Goal: Contribute content

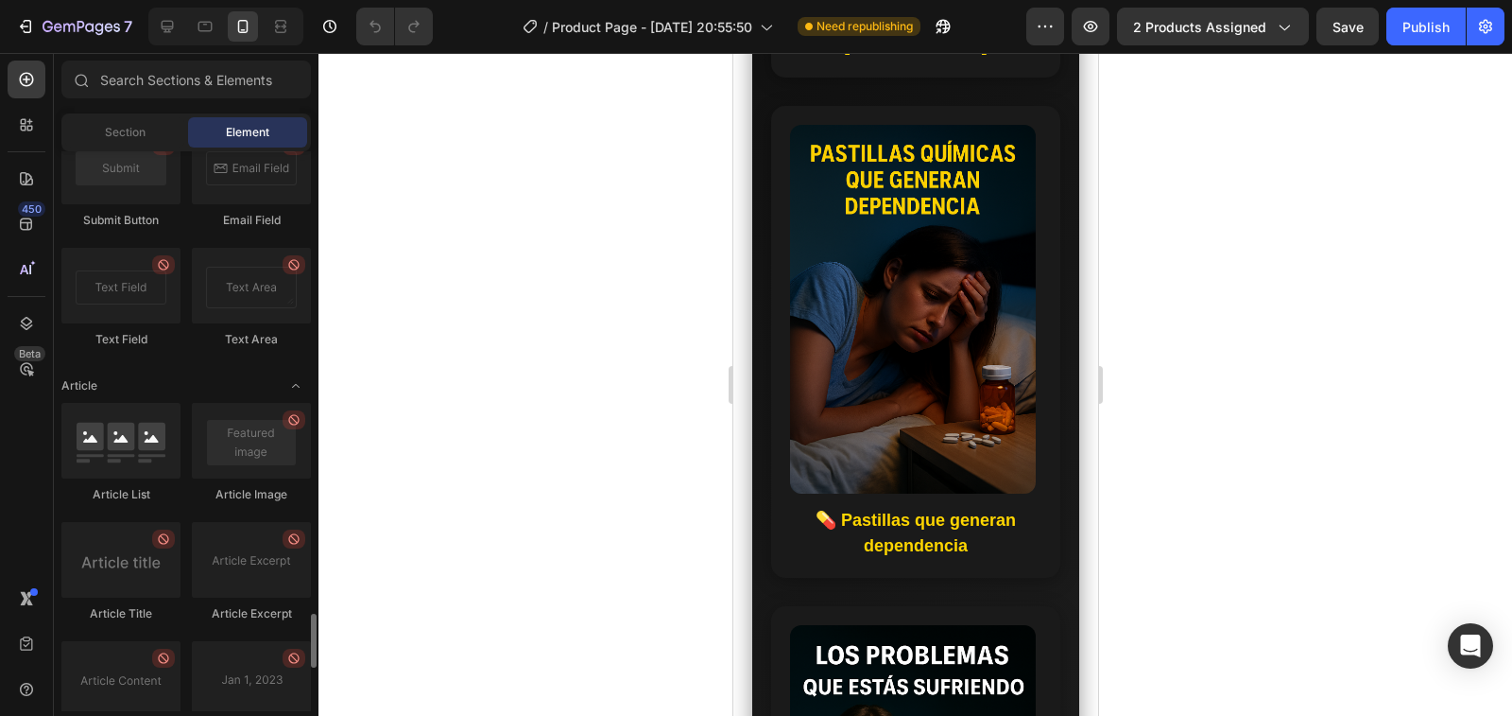
scroll to position [5167, 0]
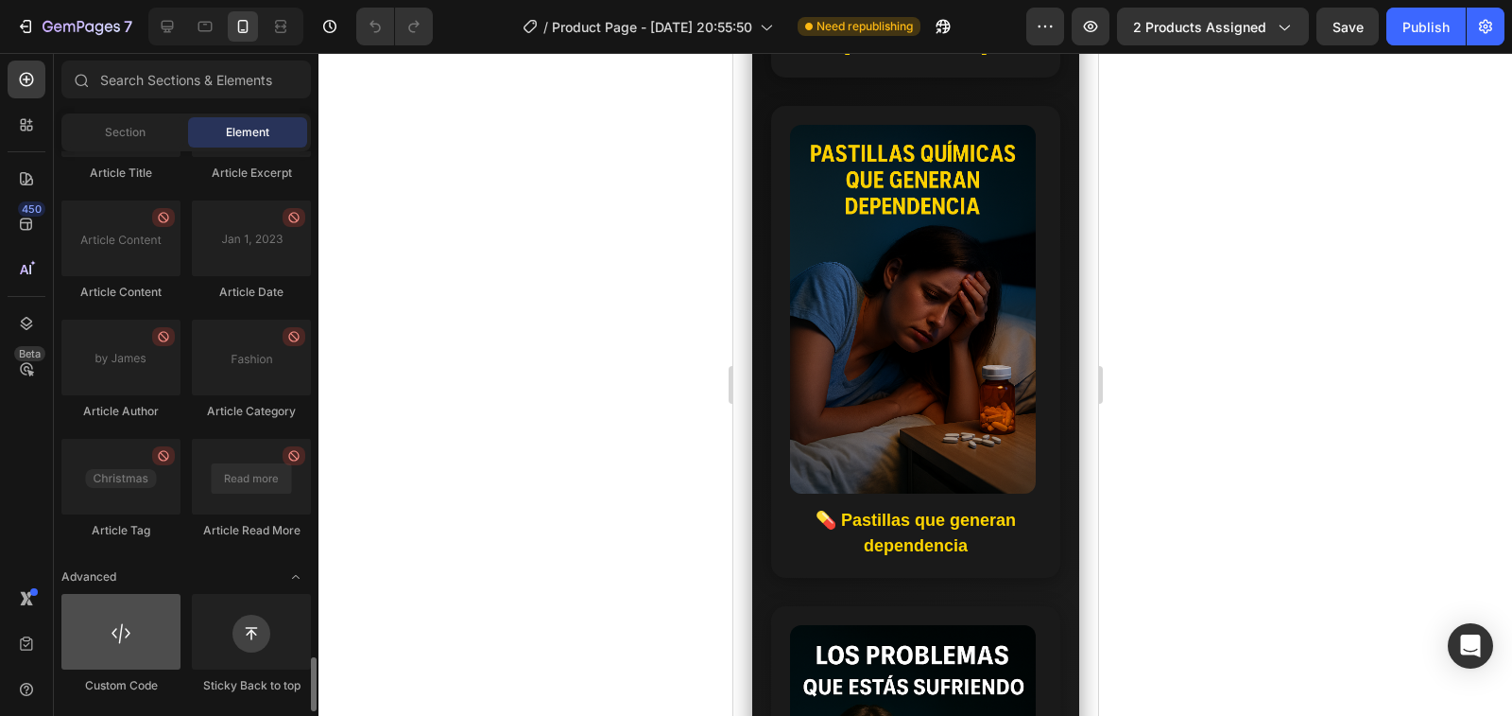
click at [135, 626] on div at bounding box center [120, 632] width 119 height 76
click at [873, 339] on img at bounding box center [912, 309] width 246 height 369
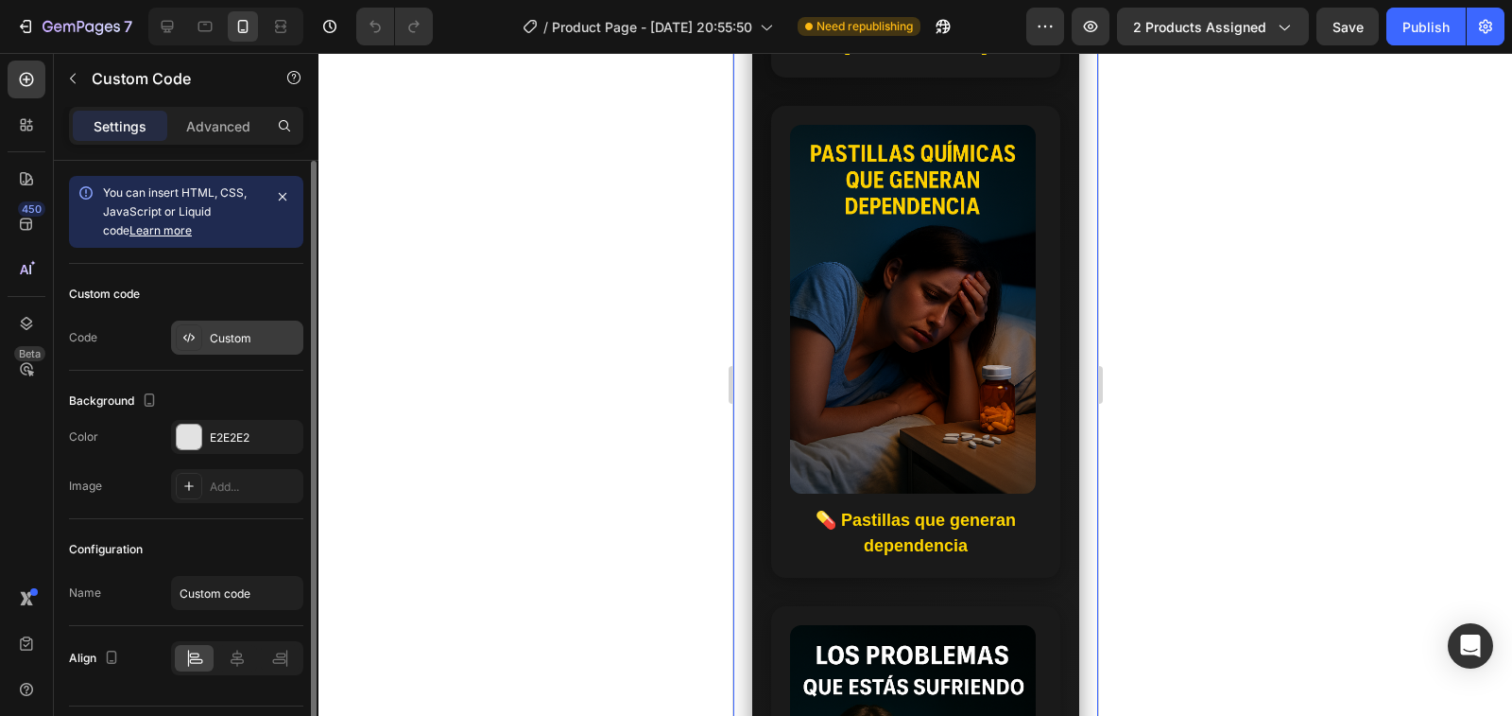
click at [198, 338] on div at bounding box center [189, 337] width 26 height 26
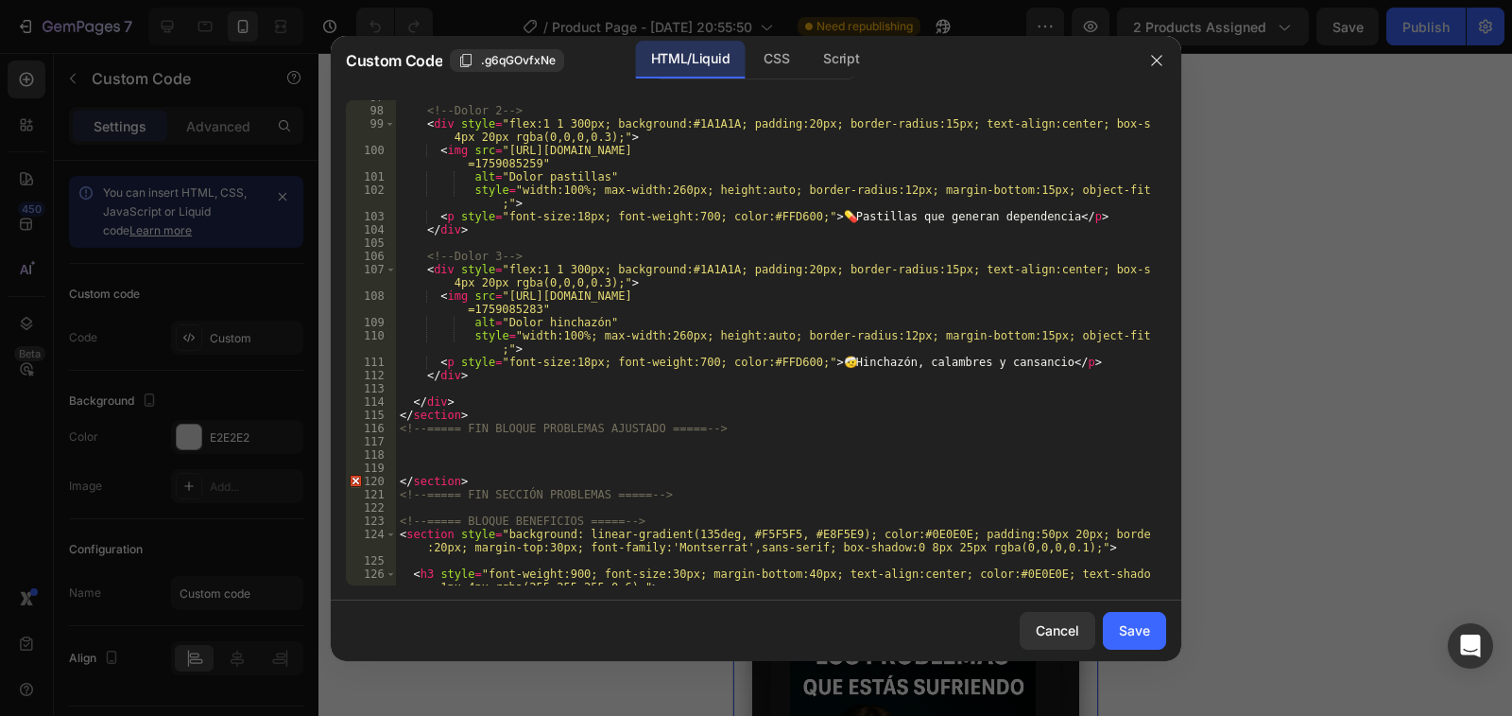
scroll to position [1531, 0]
click at [442, 446] on div "<!-- Dolor 2 --> < div style = "flex:1 1 300px; background:#1A1A1A; padding:20p…" at bounding box center [773, 353] width 754 height 525
click at [408, 458] on div "<!-- Dolor 2 --> < div style = "flex:1 1 300px; background:#1A1A1A; padding:20p…" at bounding box center [773, 353] width 754 height 525
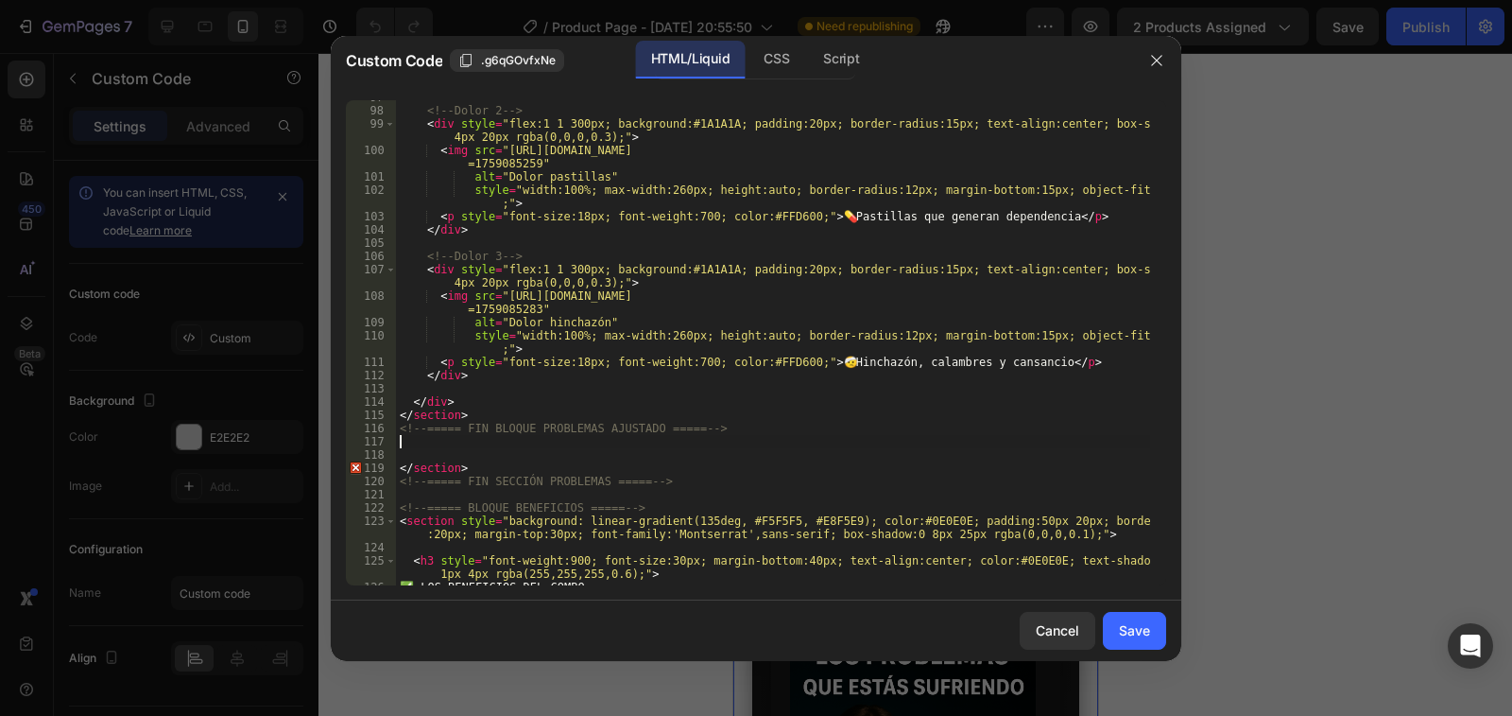
click at [406, 446] on div "<!-- Dolor 2 --> < div style = "flex:1 1 300px; background:#1A1A1A; padding:20p…" at bounding box center [773, 346] width 754 height 511
click at [403, 452] on div "<!-- Dolor 2 --> < div style = "flex:1 1 300px; background:#1A1A1A; padding:20p…" at bounding box center [773, 346] width 754 height 511
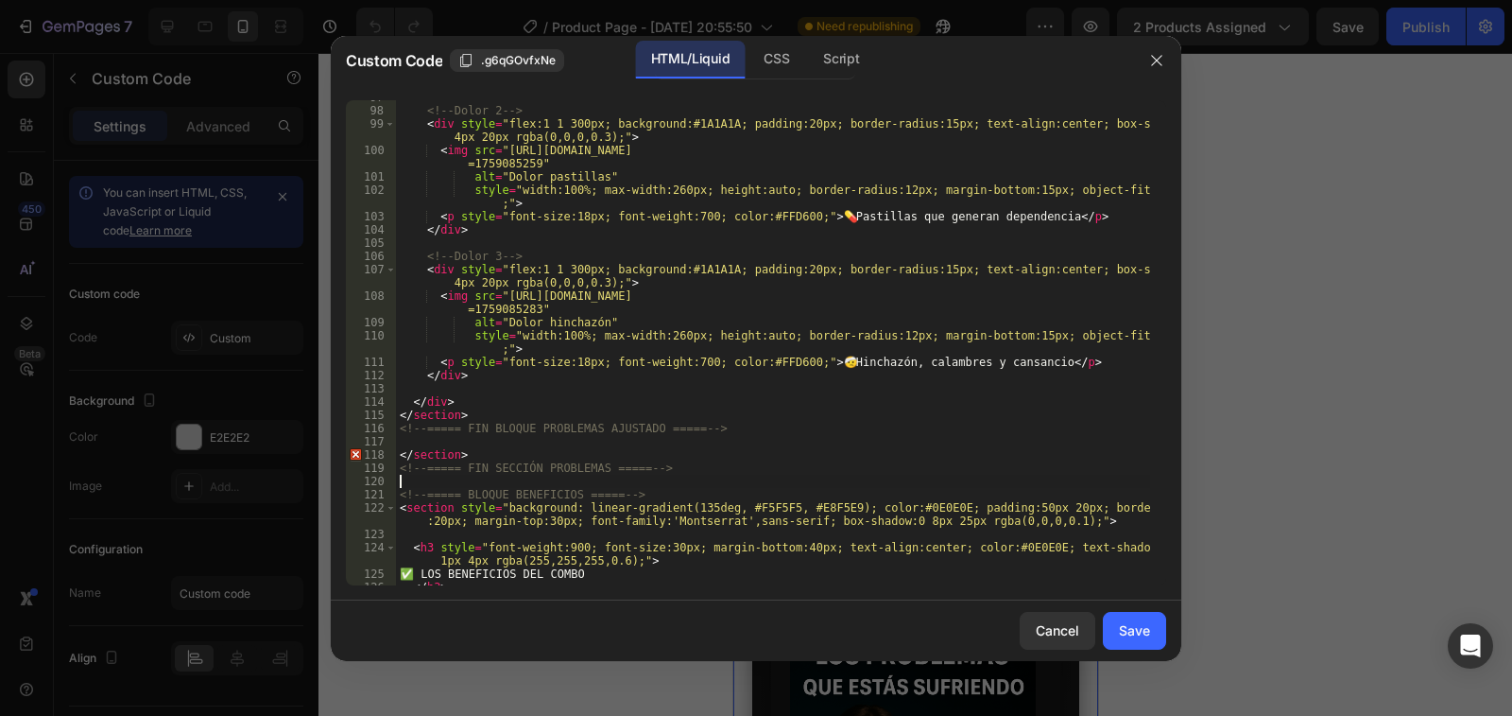
click at [667, 475] on div "<!-- Dolor 2 --> < div style = "flex:1 1 300px; background:#1A1A1A; padding:20p…" at bounding box center [773, 346] width 754 height 511
click at [673, 461] on div "<!-- Dolor 2 --> < div style = "flex:1 1 300px; background:#1A1A1A; padding:20p…" at bounding box center [773, 346] width 754 height 511
type textarea "<!-- ===== FIN SECCIÓN PROBLEMAS ===== -->"
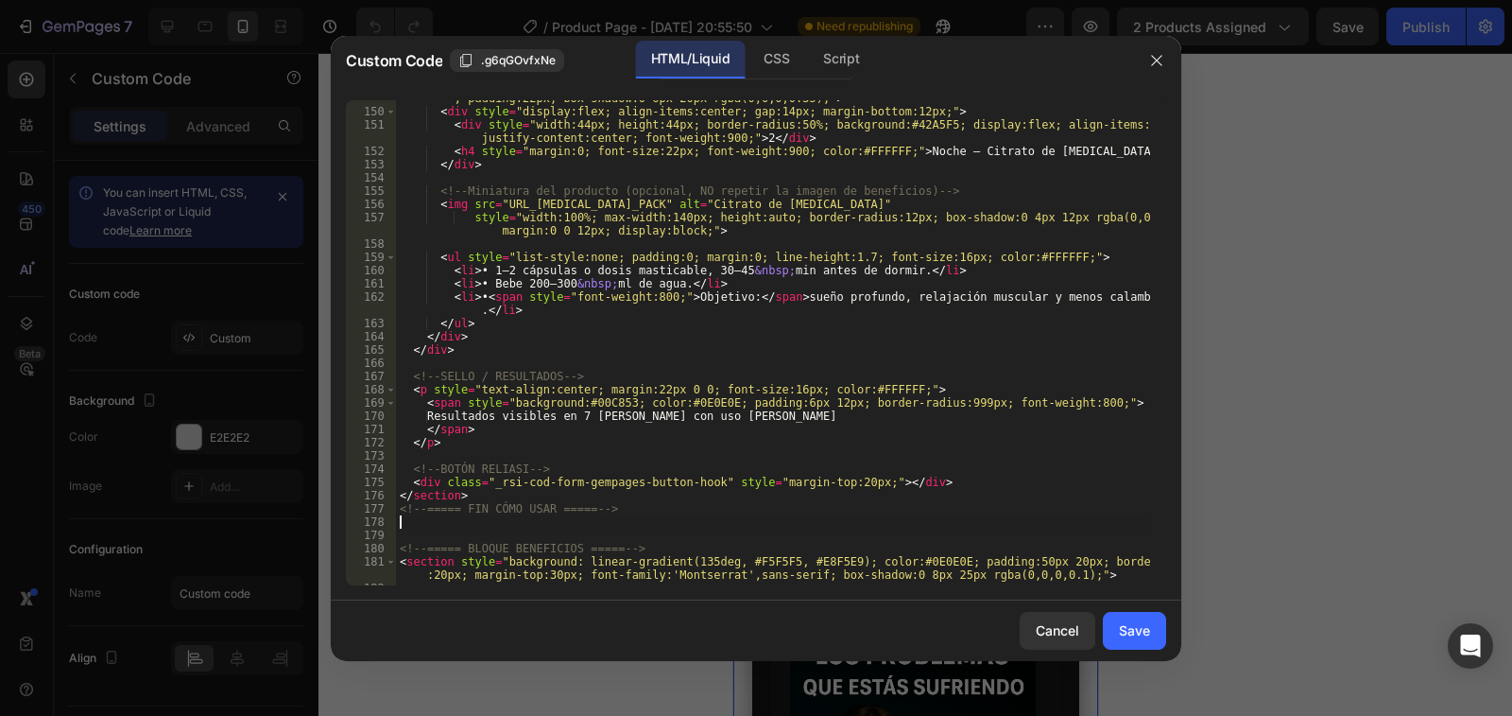
scroll to position [2377, 0]
click at [1119, 628] on div "Save" at bounding box center [1134, 630] width 31 height 20
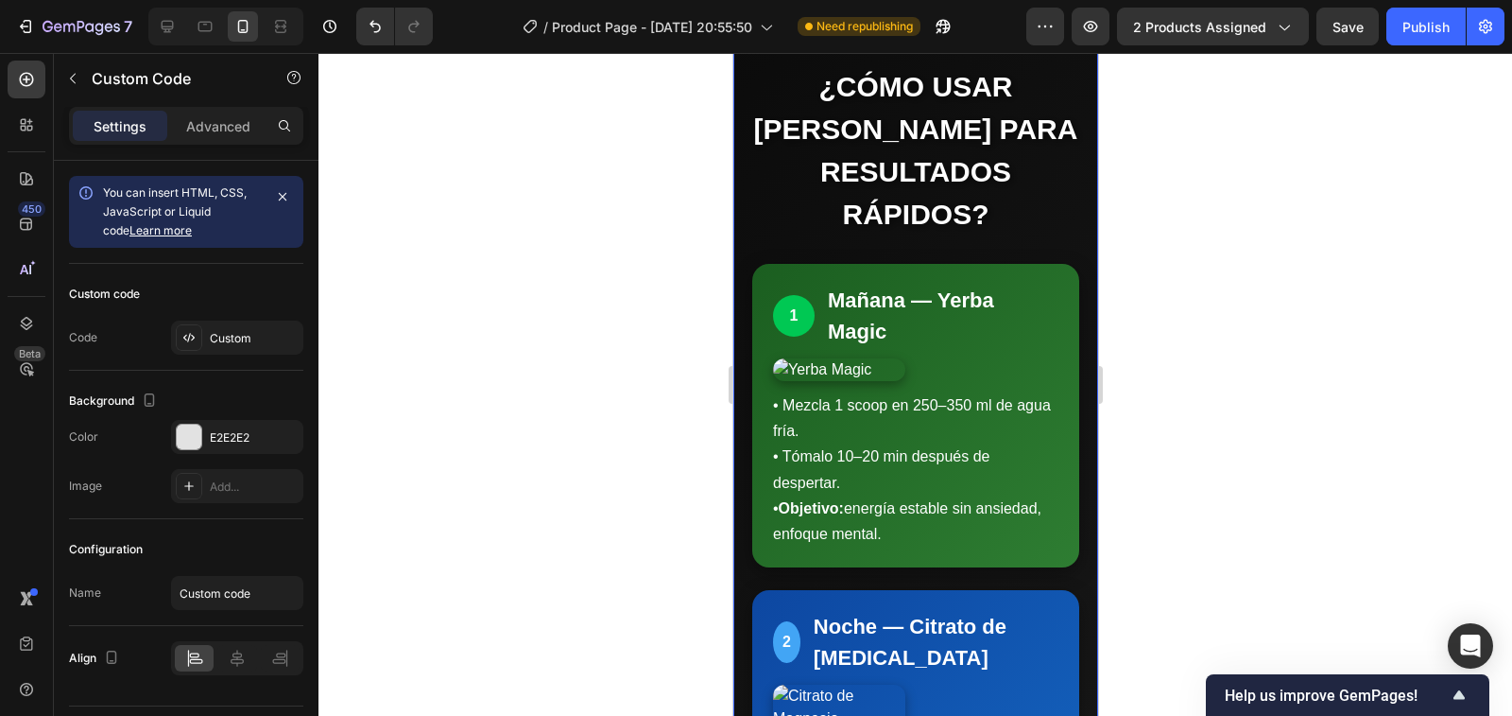
scroll to position [4726, 0]
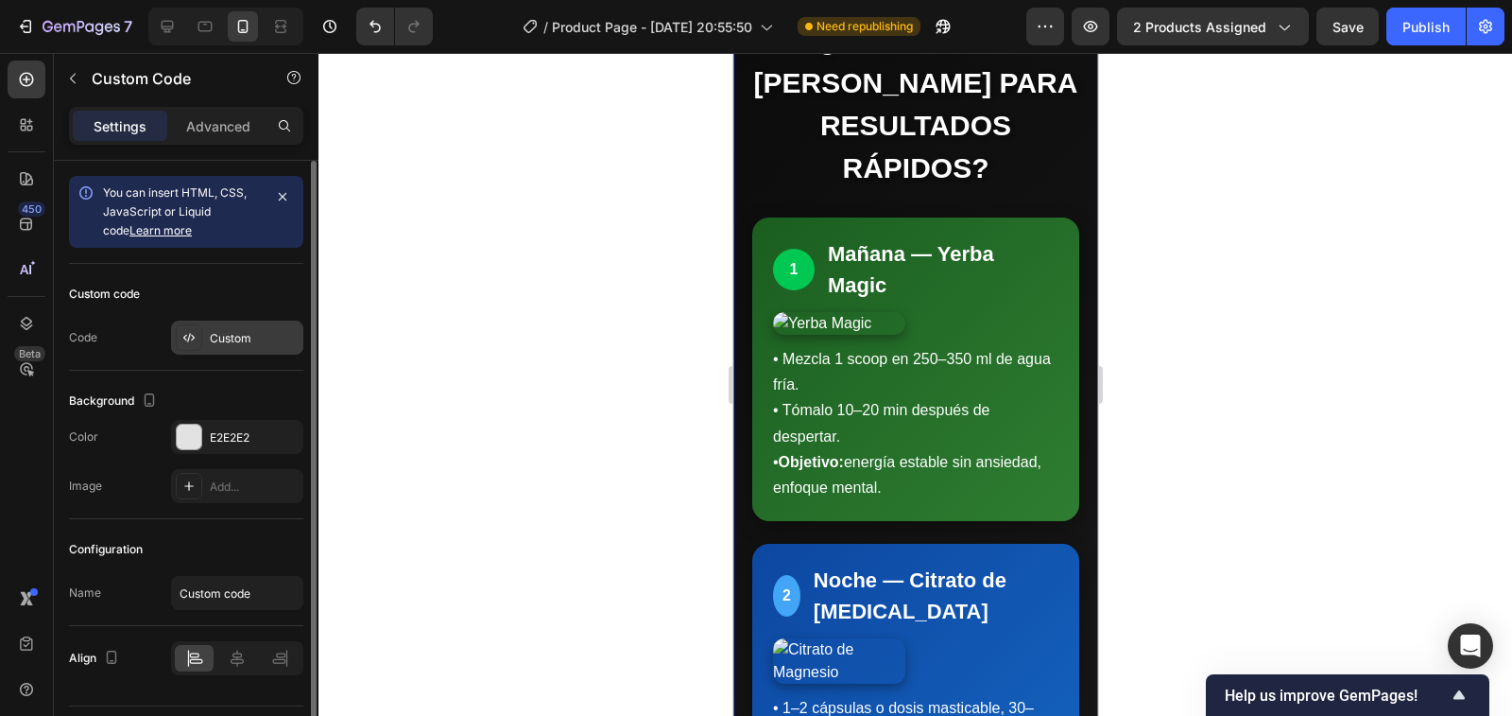
click at [227, 339] on div "Custom" at bounding box center [254, 338] width 89 height 17
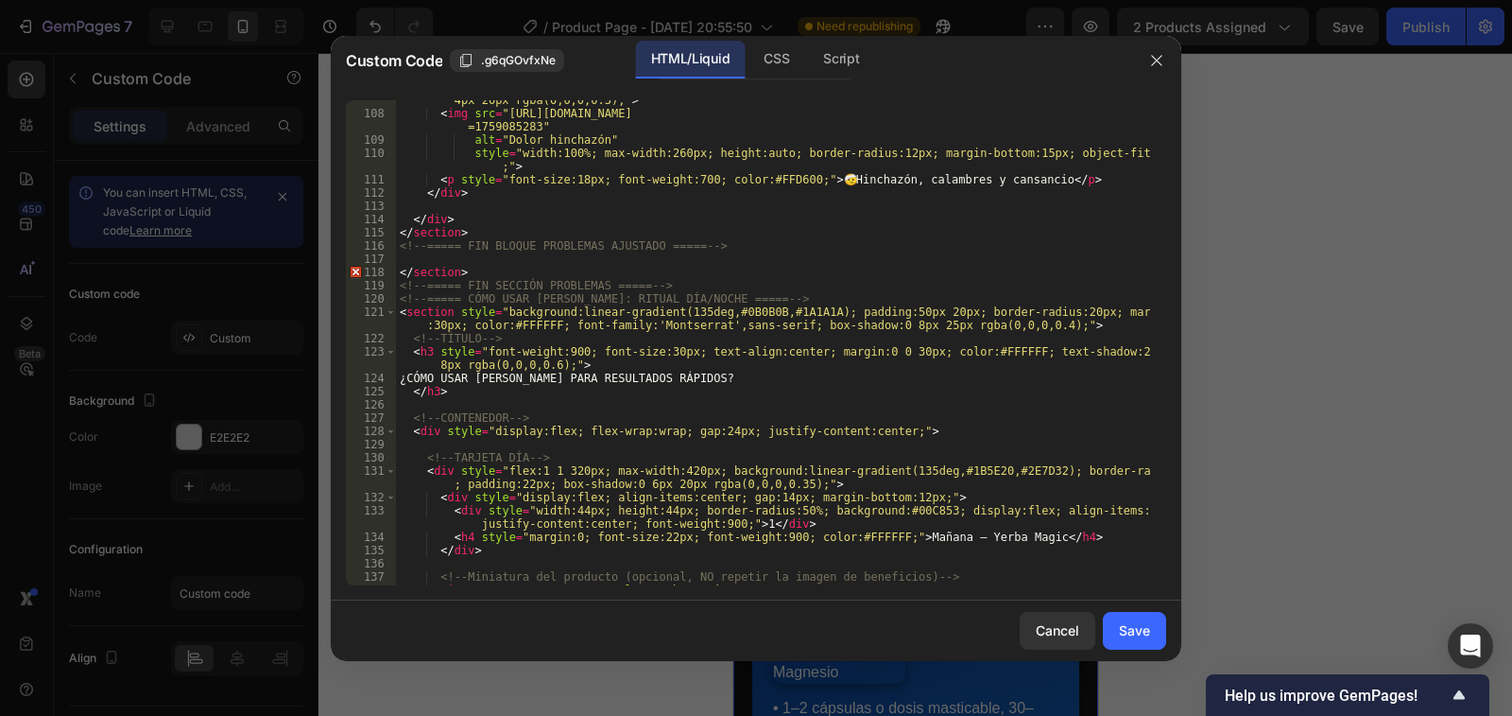
scroll to position [1714, 0]
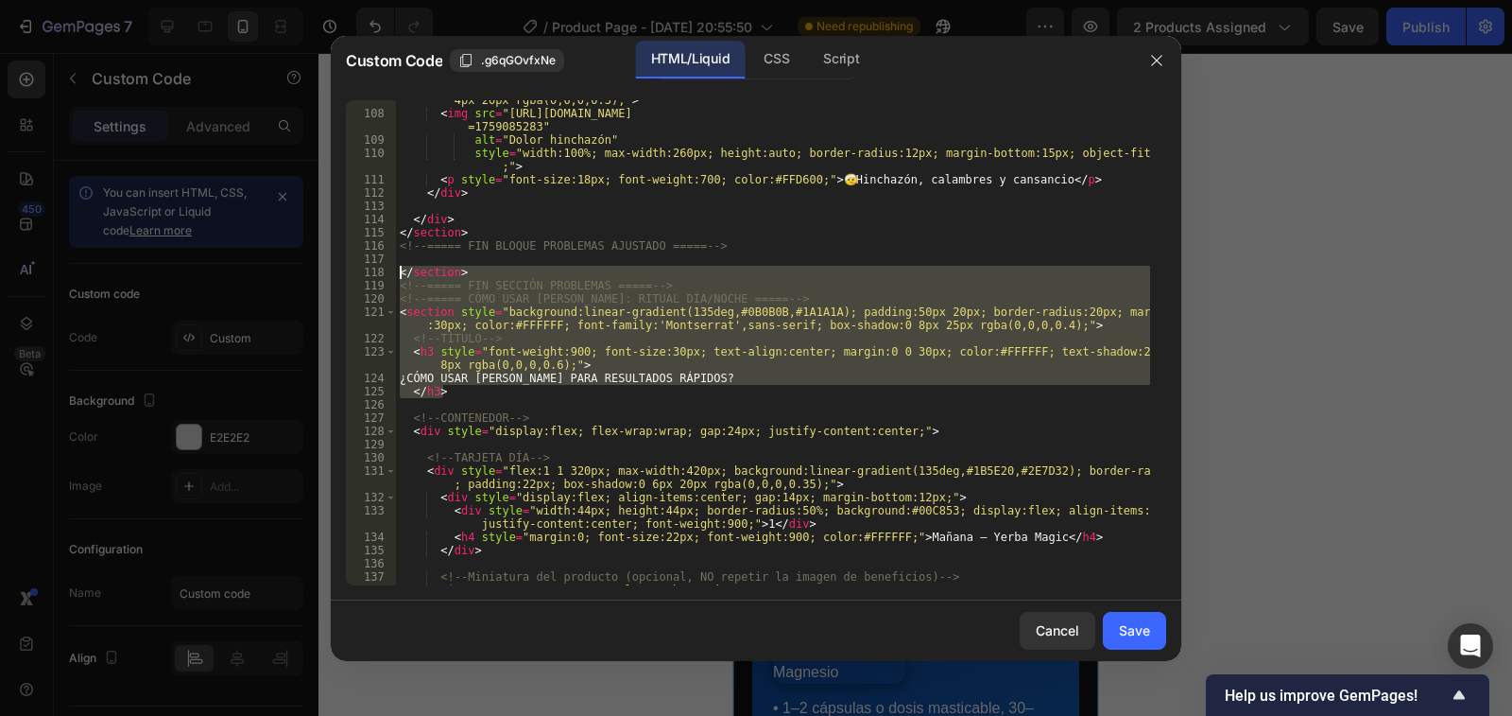
drag, startPoint x: 444, startPoint y: 390, endPoint x: 403, endPoint y: 268, distance: 129.7
click at [403, 268] on div "< div style = "flex:1 1 300px; background:#1A1A1A; padding:20px; border-radius:…" at bounding box center [773, 342] width 754 height 525
type textarea "</section> <!-- ===== FIN SECCIÓN PROBLEMAS ===== -->"
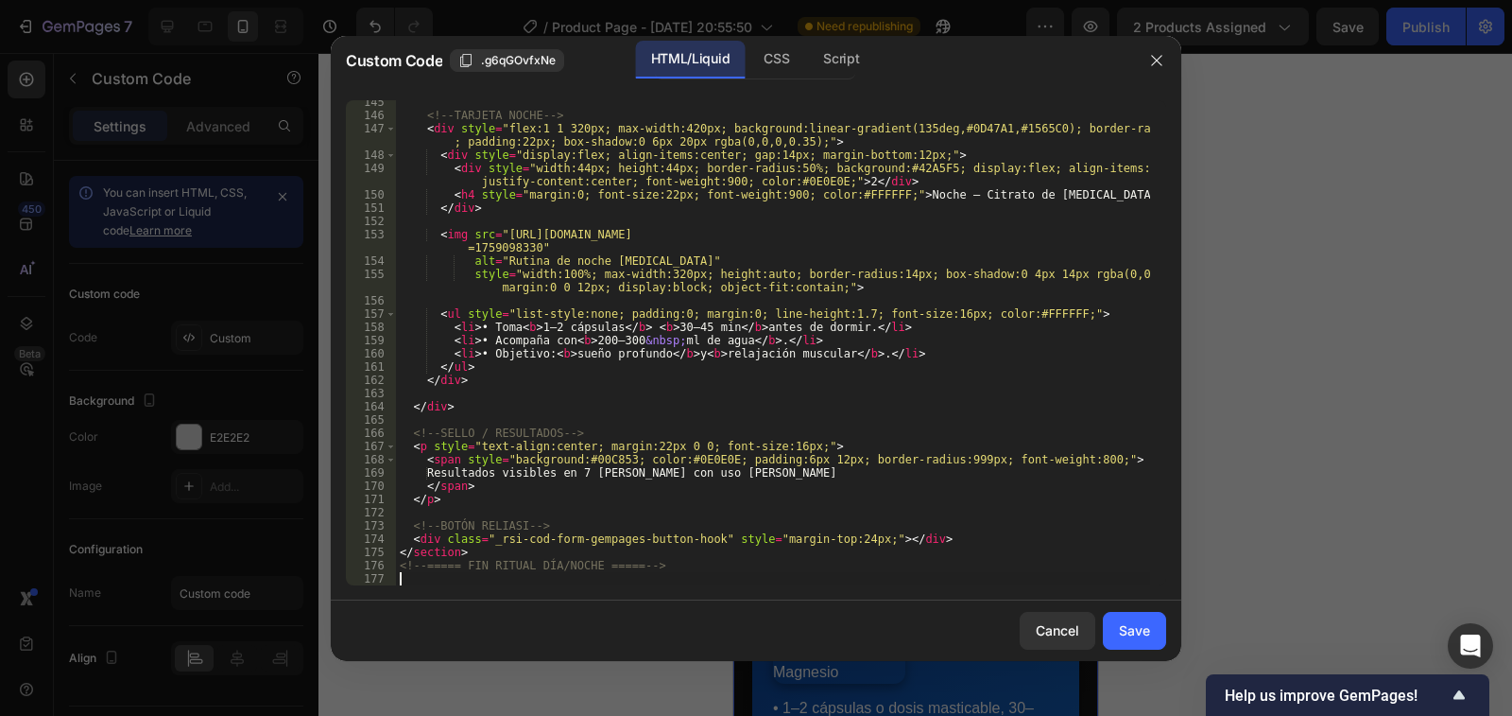
scroll to position [2321, 0]
click at [1118, 636] on button "Save" at bounding box center [1134, 631] width 63 height 38
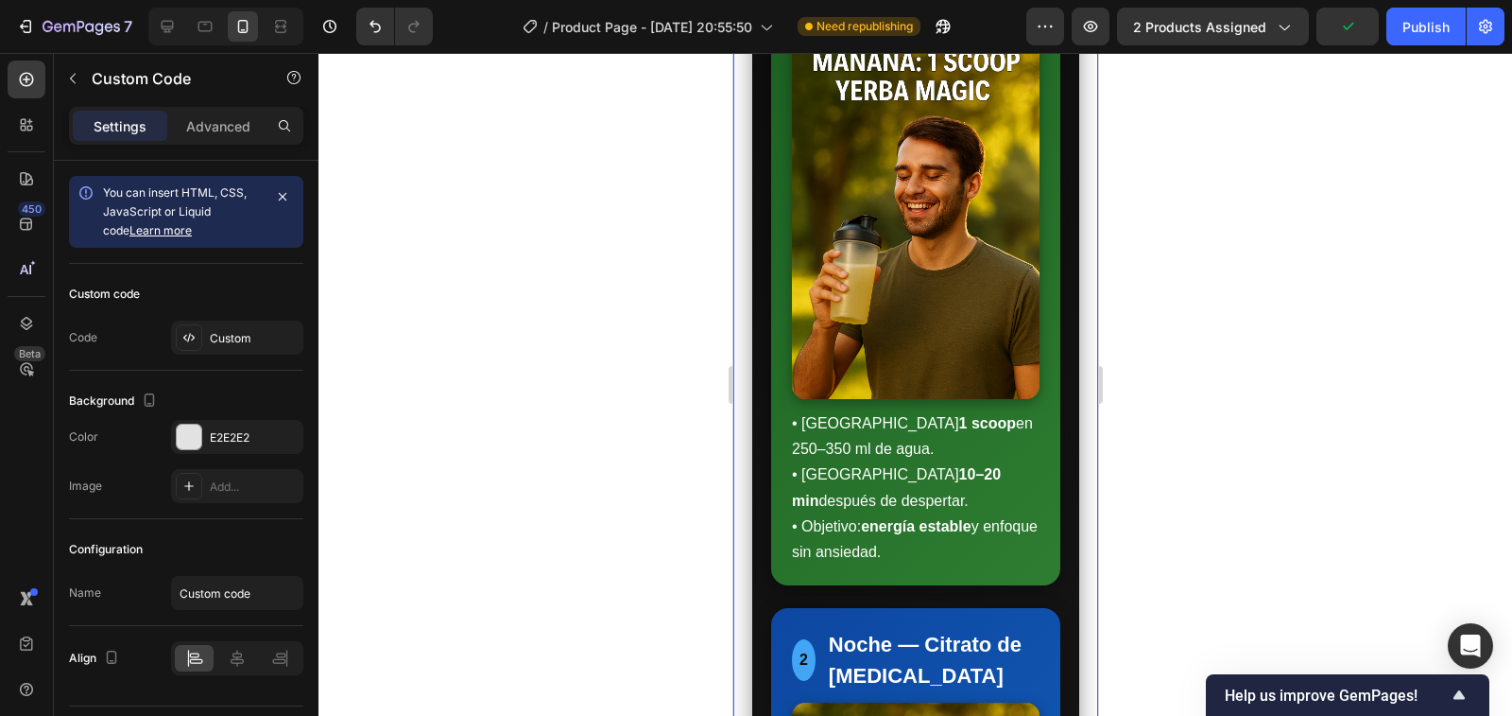
scroll to position [4821, 0]
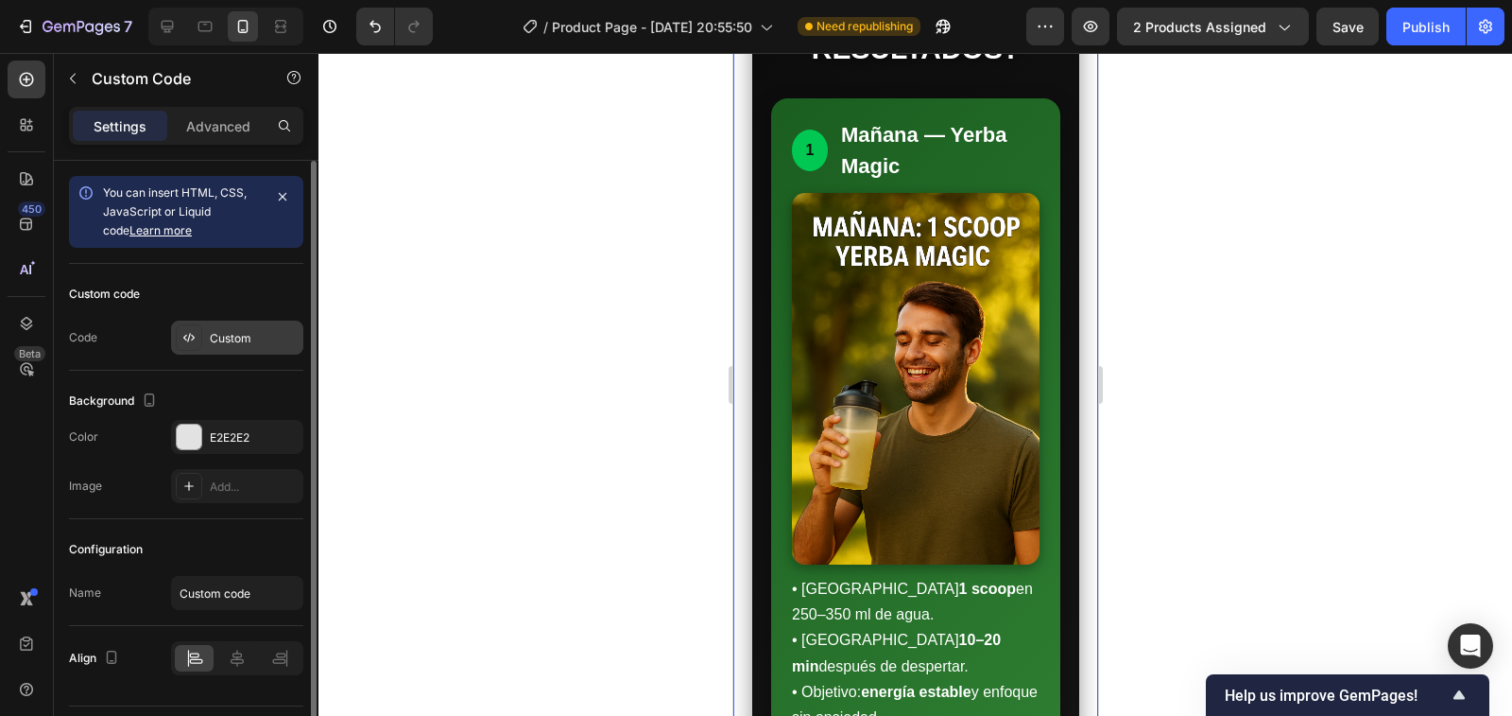
click at [246, 334] on div "Custom" at bounding box center [254, 338] width 89 height 17
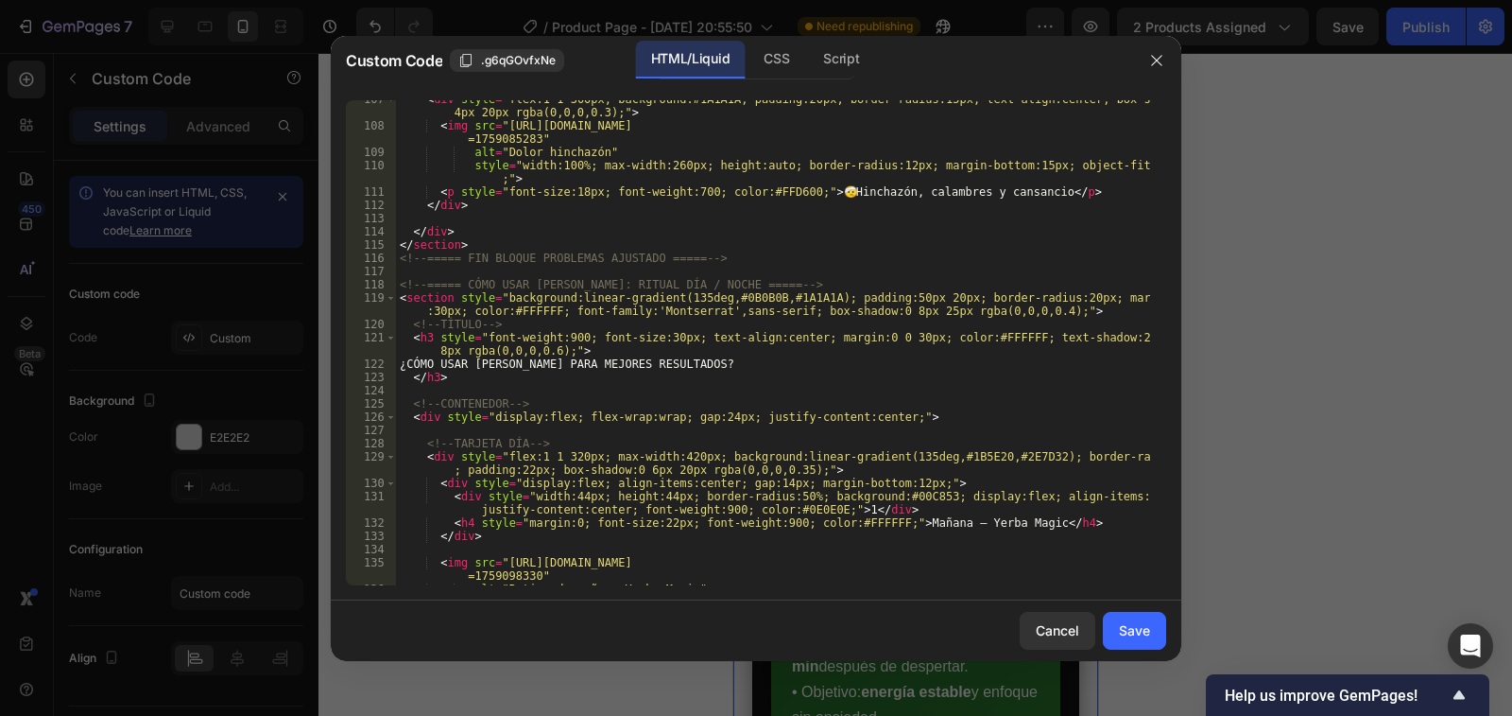
scroll to position [1702, 0]
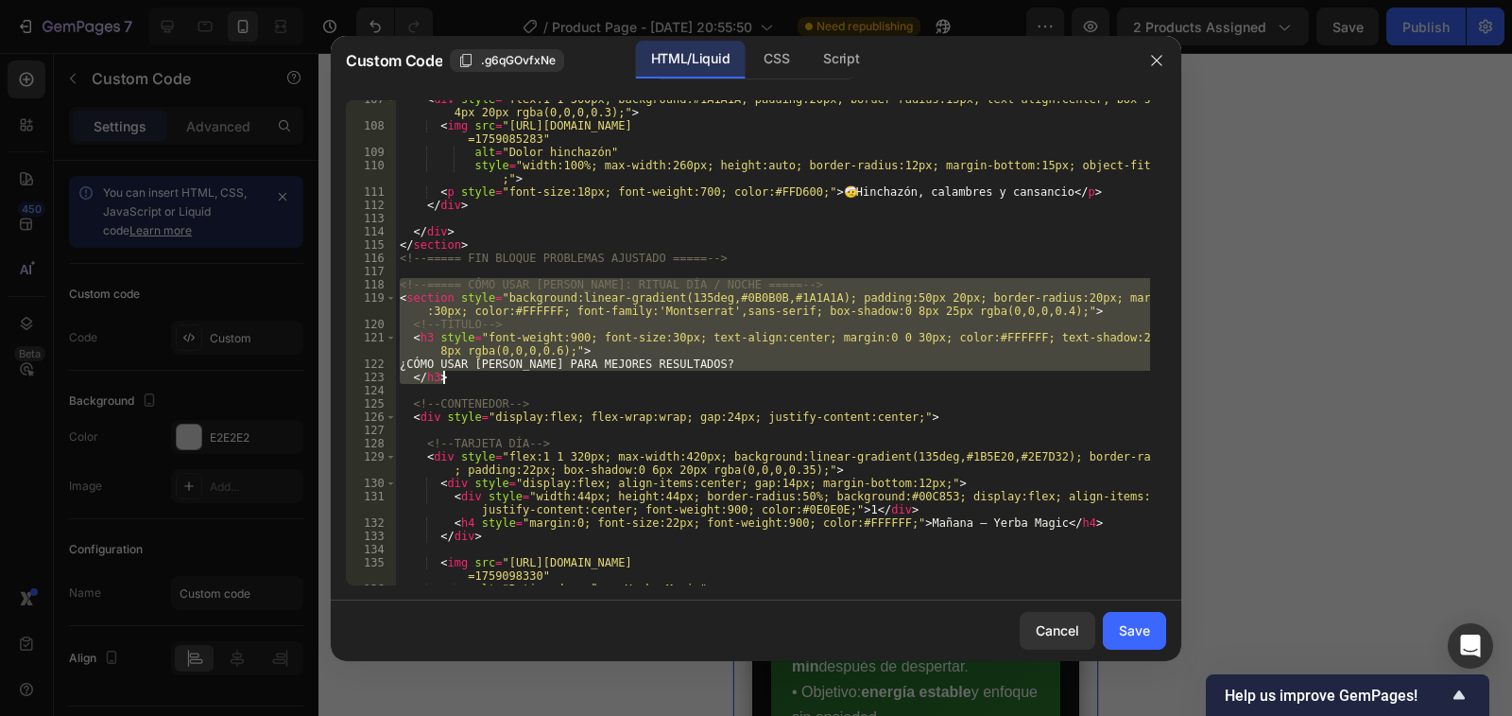
drag, startPoint x: 400, startPoint y: 285, endPoint x: 474, endPoint y: 374, distance: 115.5
click at [474, 374] on div "< div style = "flex:1 1 300px; background:#1A1A1A; padding:20px; border-radius:…" at bounding box center [773, 355] width 754 height 525
type textarea "¿CÓMO USAR [PERSON_NAME] PARA MEJORES RESULTADOS? </h3>"
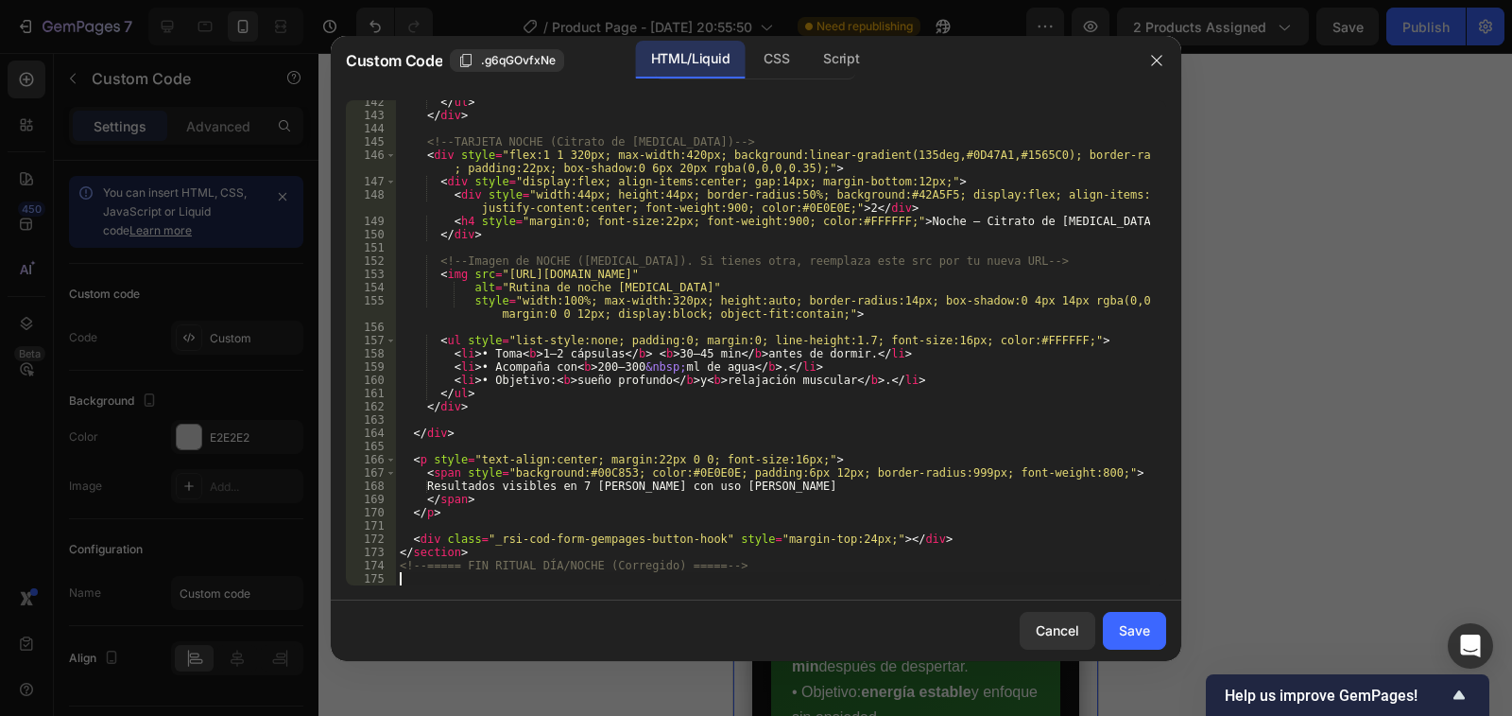
scroll to position [2281, 0]
click at [1119, 627] on div "Save" at bounding box center [1134, 630] width 31 height 20
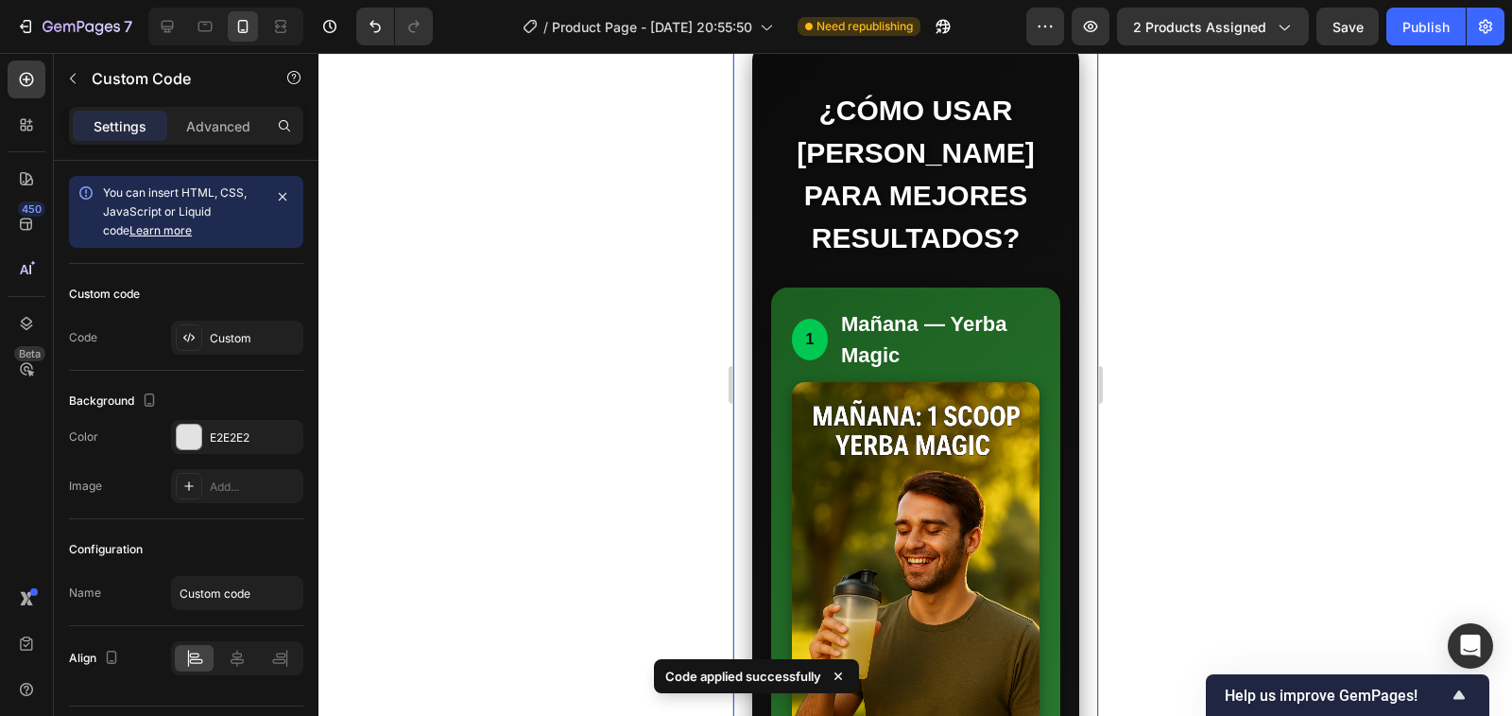
scroll to position [4537, 0]
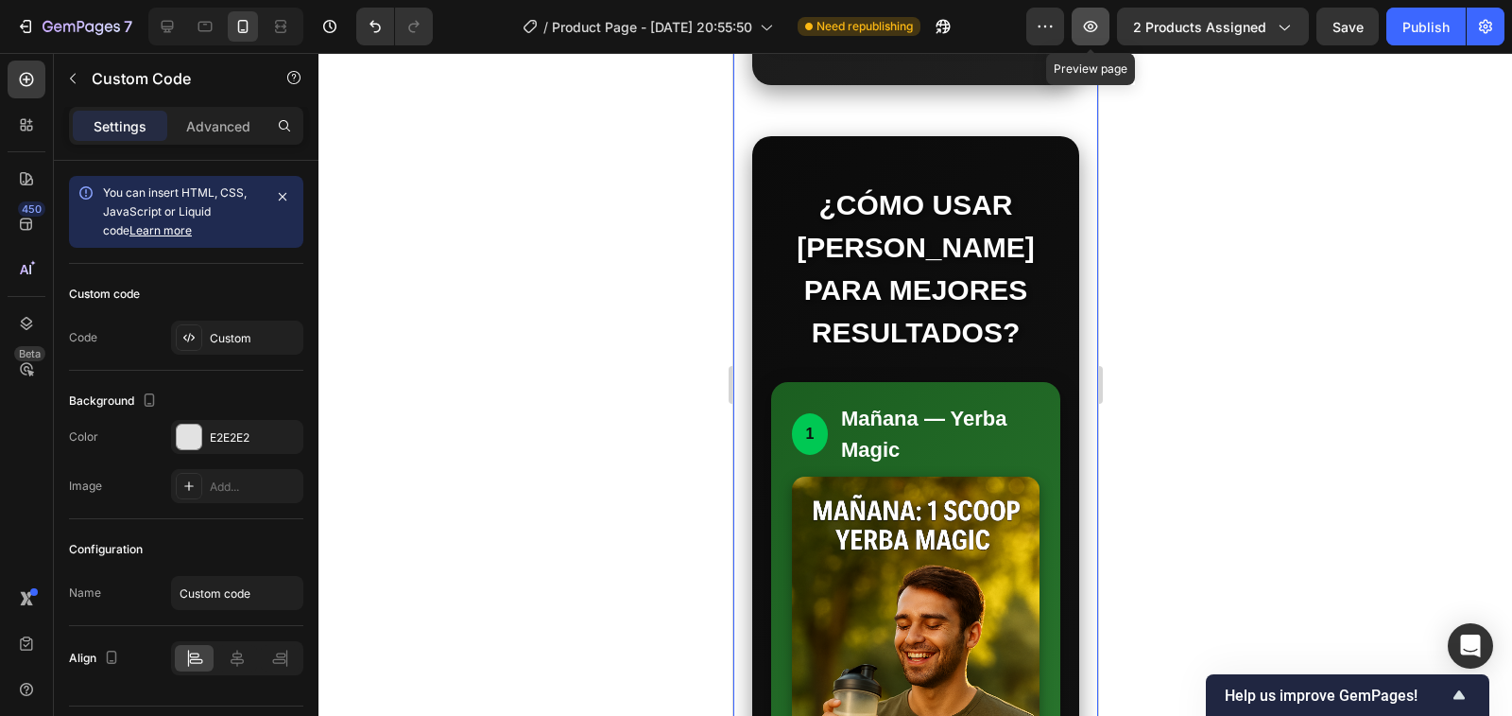
click at [1097, 23] on icon "button" at bounding box center [1090, 26] width 19 height 19
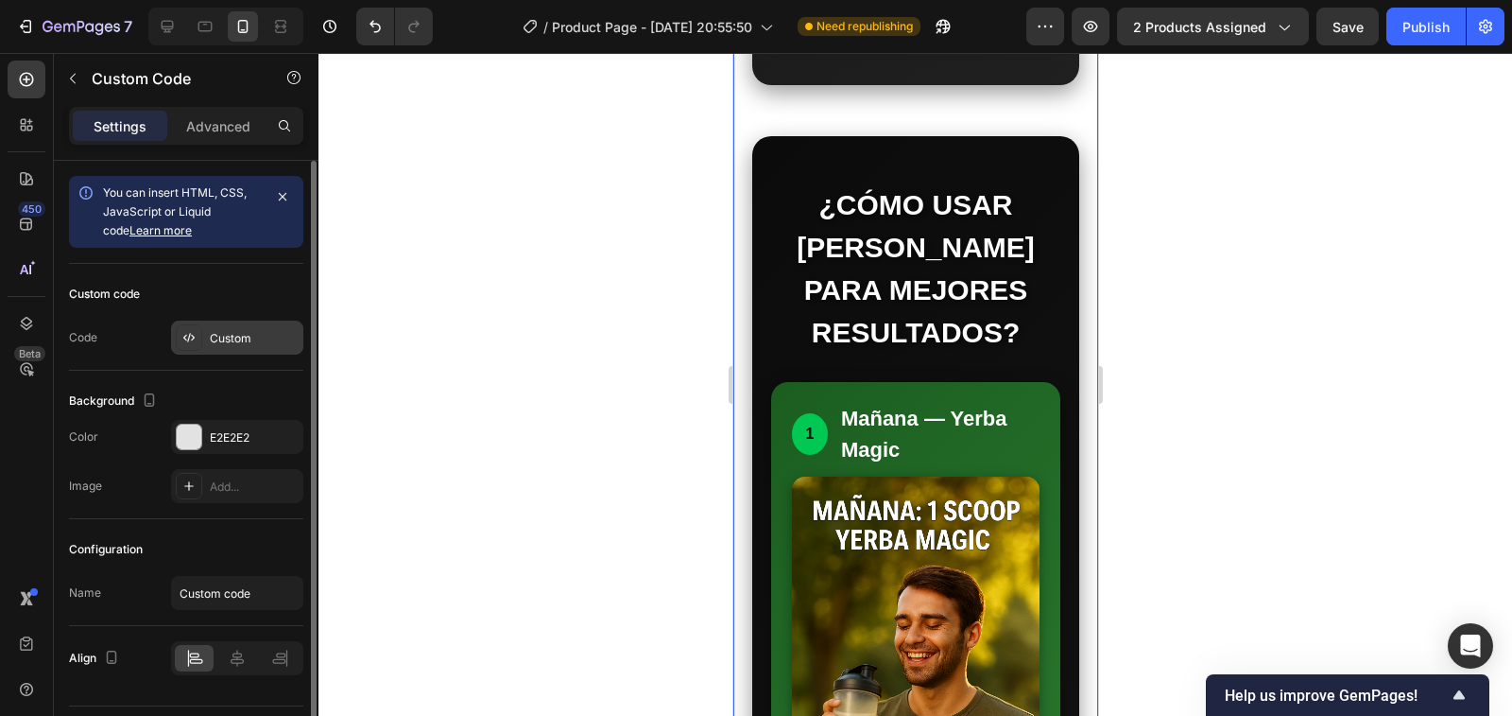
click at [237, 337] on div "Custom" at bounding box center [254, 338] width 89 height 17
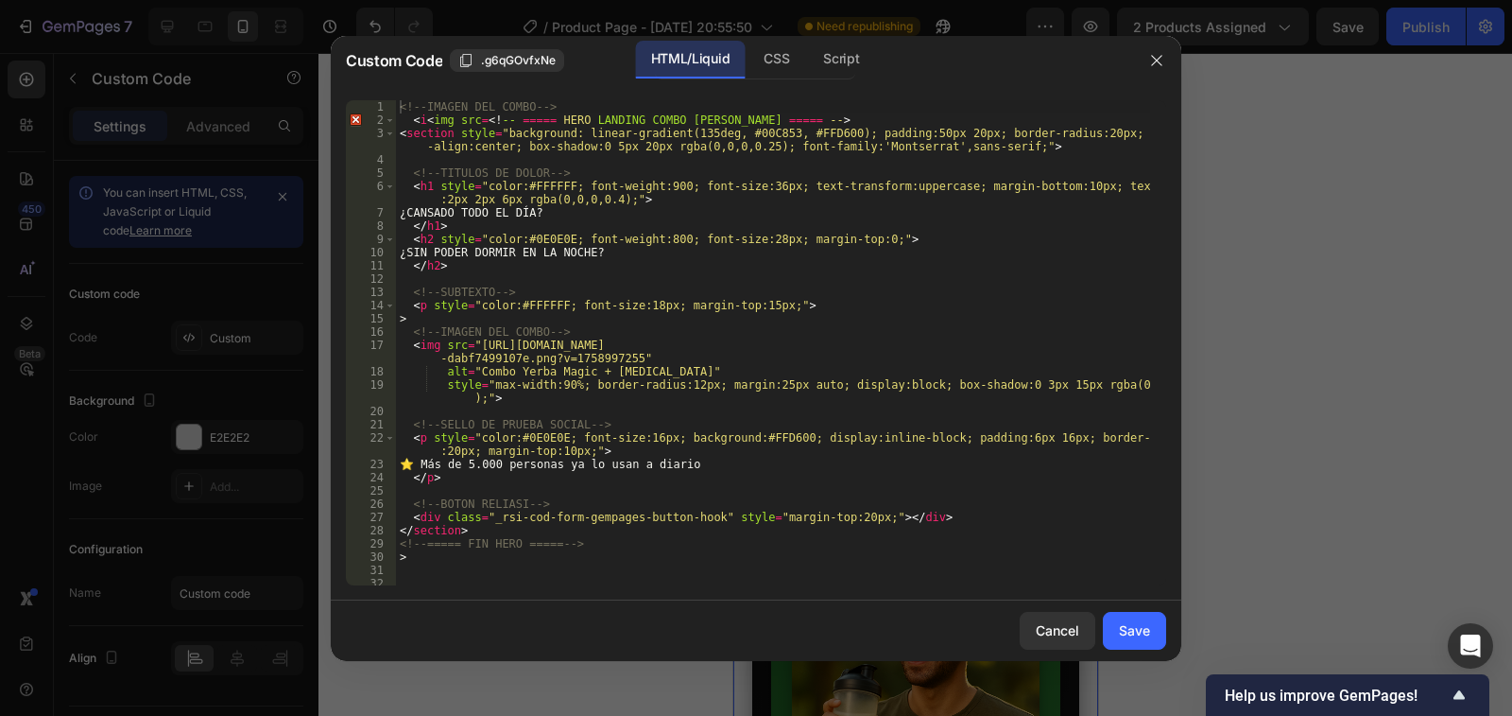
drag, startPoint x: 700, startPoint y: 477, endPoint x: 647, endPoint y: 513, distance: 64.8
click at [647, 513] on div "<!-- IMAGEN DEL COMBO --> < i < img src = <! -- ===== HERO LANDING COMBO [PERSO…" at bounding box center [773, 355] width 754 height 511
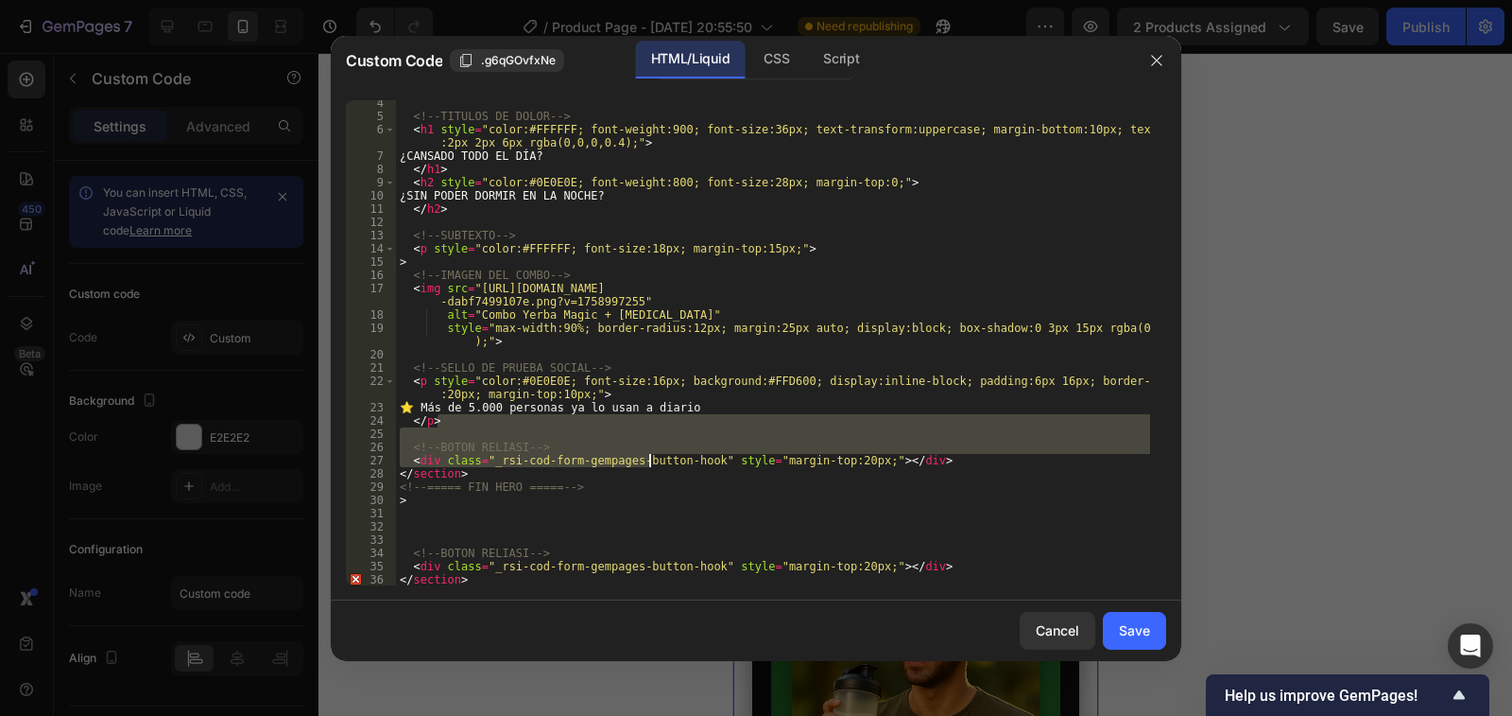
scroll to position [57, 0]
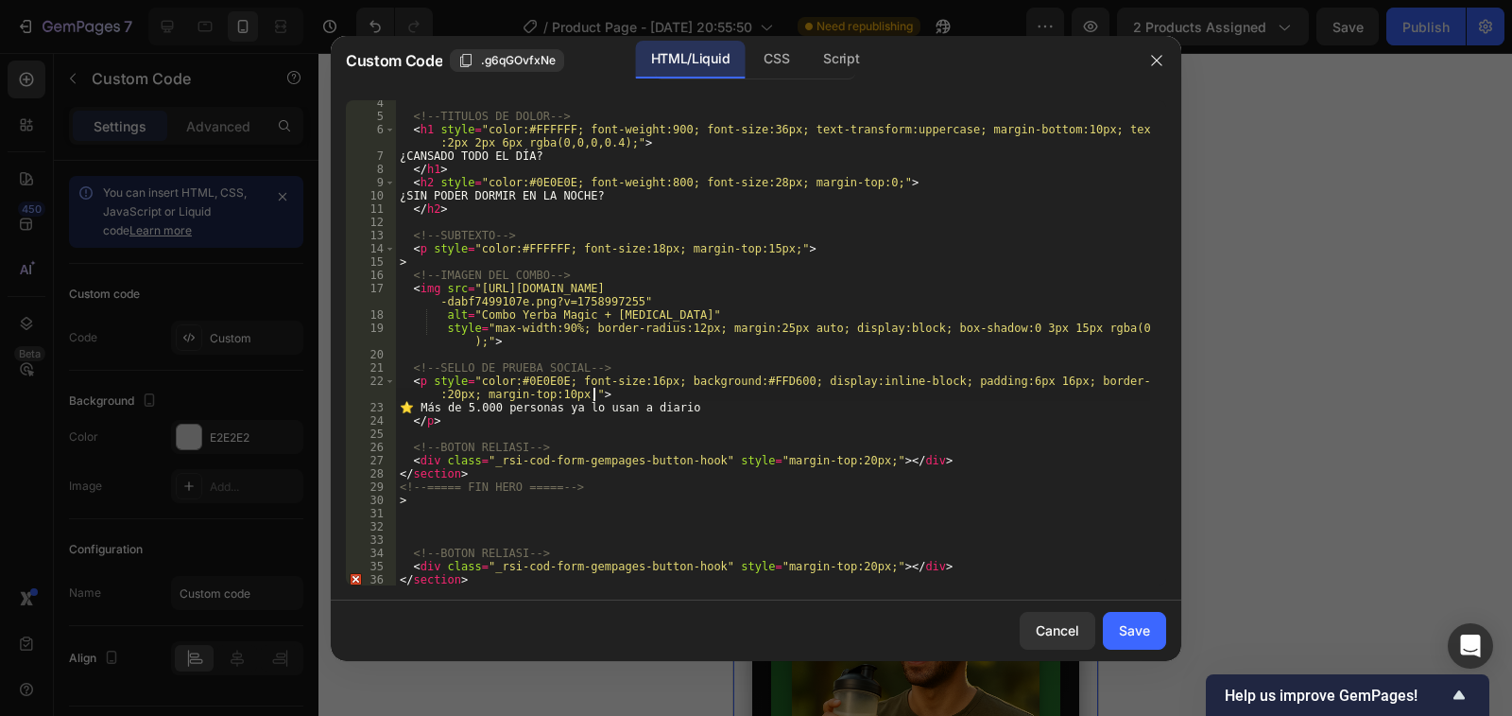
click at [824, 398] on div "<!-- TITULOS DE DOLOR --> < h1 style = "color:#FFFFFF; font-weight:900; font-si…" at bounding box center [773, 351] width 754 height 511
type textarea "<p style="color:#0E0E0E; font-size:16px; background:#FFD600; display:inline-blo…"
